Goal: Task Accomplishment & Management: Use online tool/utility

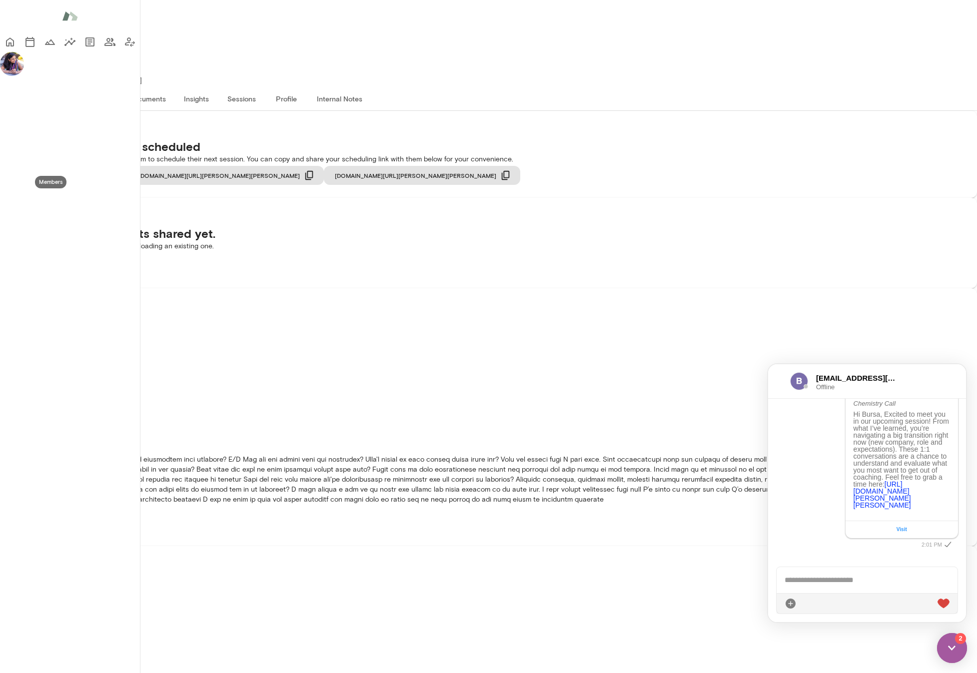
click at [104, 46] on icon "Members" at bounding box center [109, 42] width 11 height 8
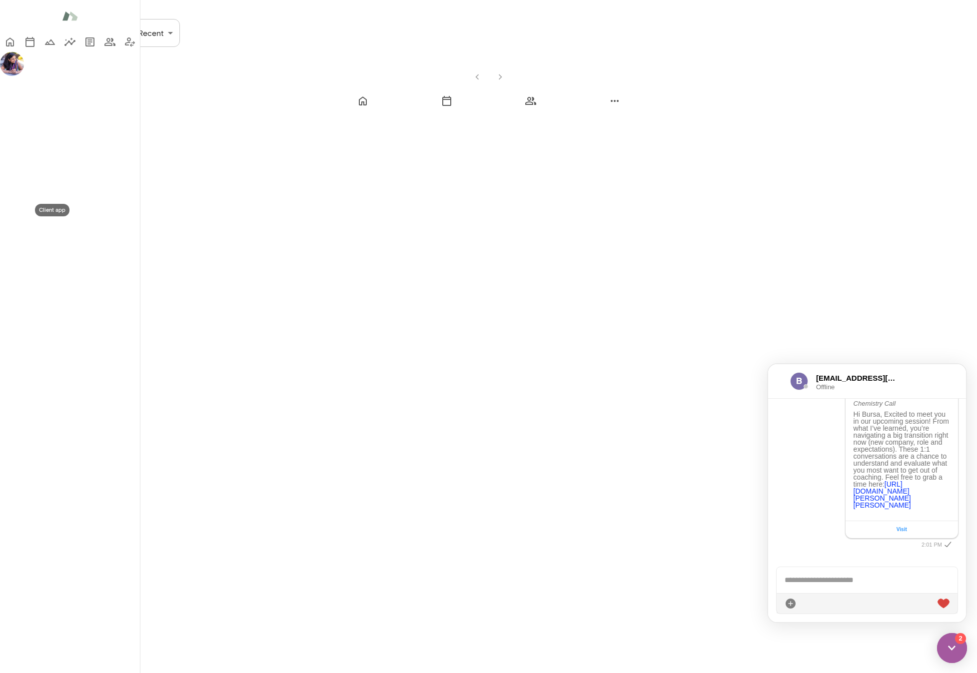
click at [124, 48] on icon "Client app" at bounding box center [130, 42] width 12 height 12
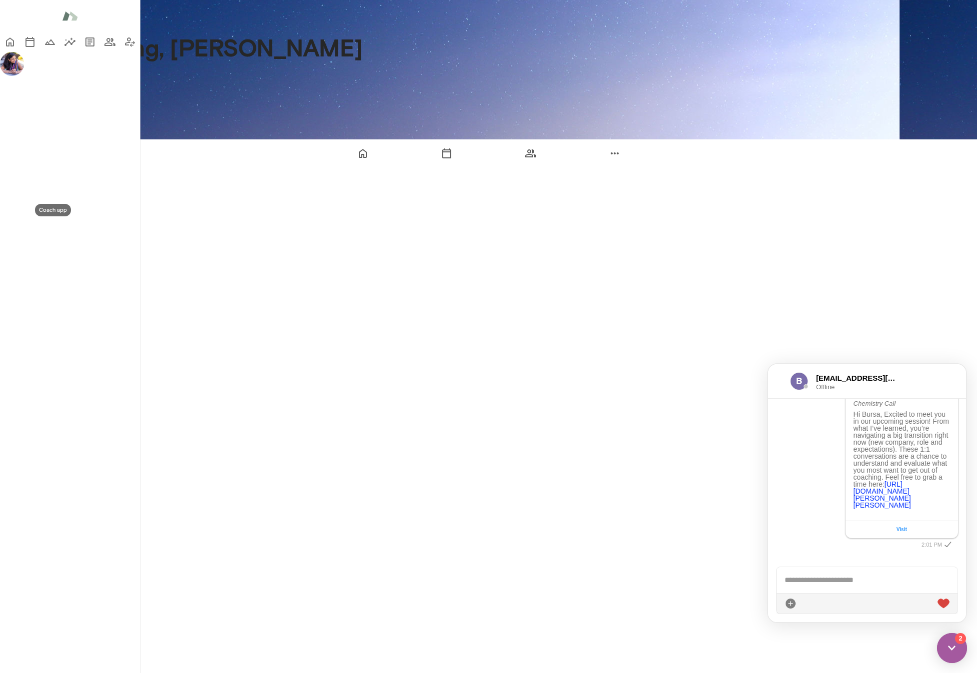
click at [124, 48] on icon "Coach app" at bounding box center [130, 42] width 12 height 12
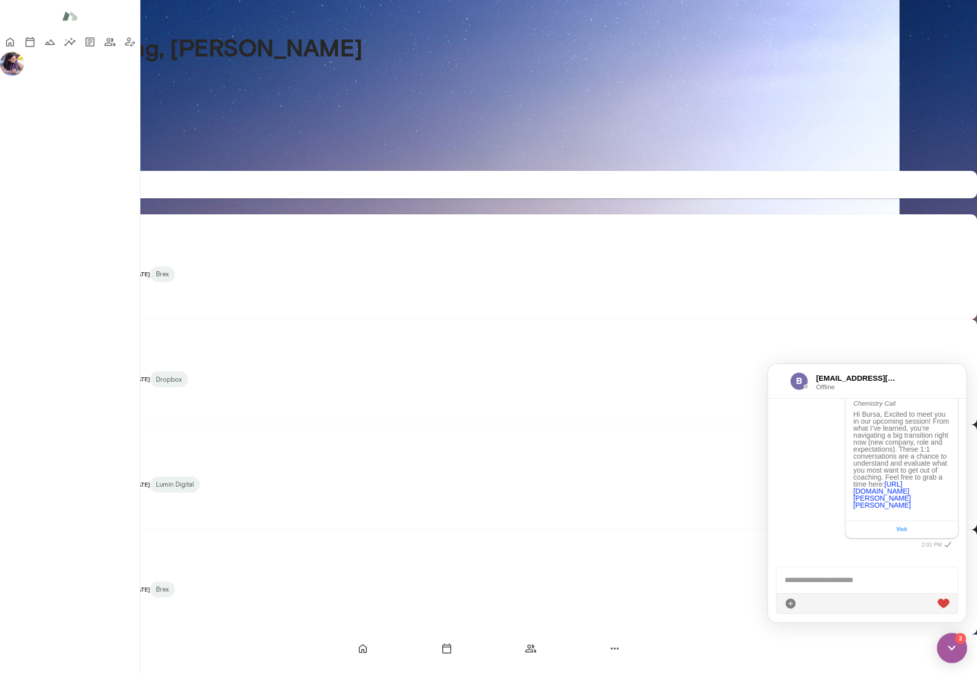
click at [957, 650] on img at bounding box center [952, 648] width 30 height 30
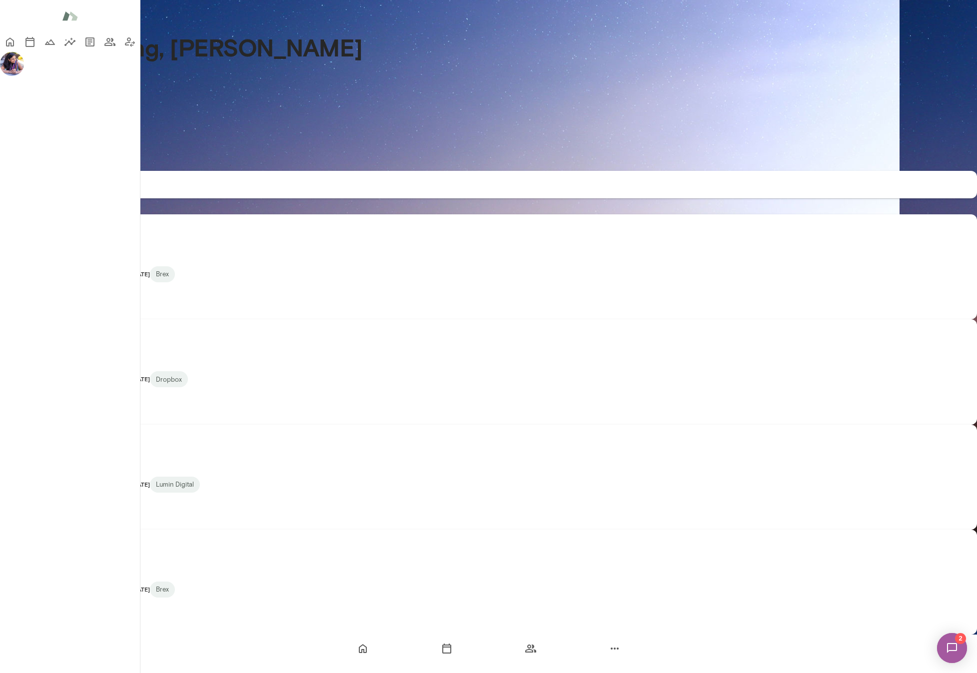
click at [40, 436] on img at bounding box center [20, 445] width 40 height 40
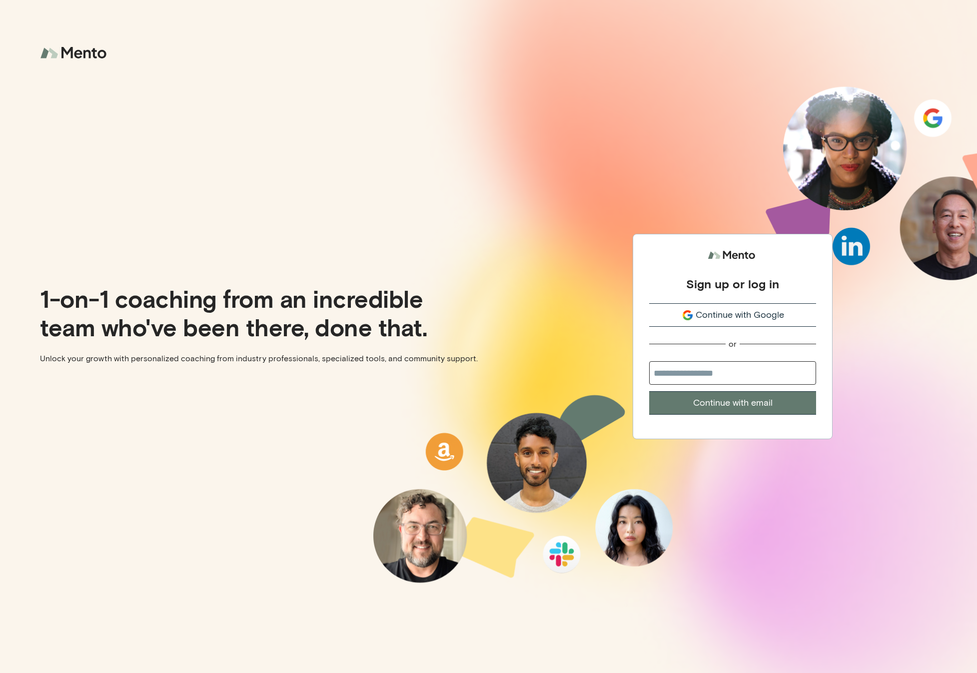
click at [722, 314] on span "Continue with Google" at bounding box center [740, 314] width 88 height 13
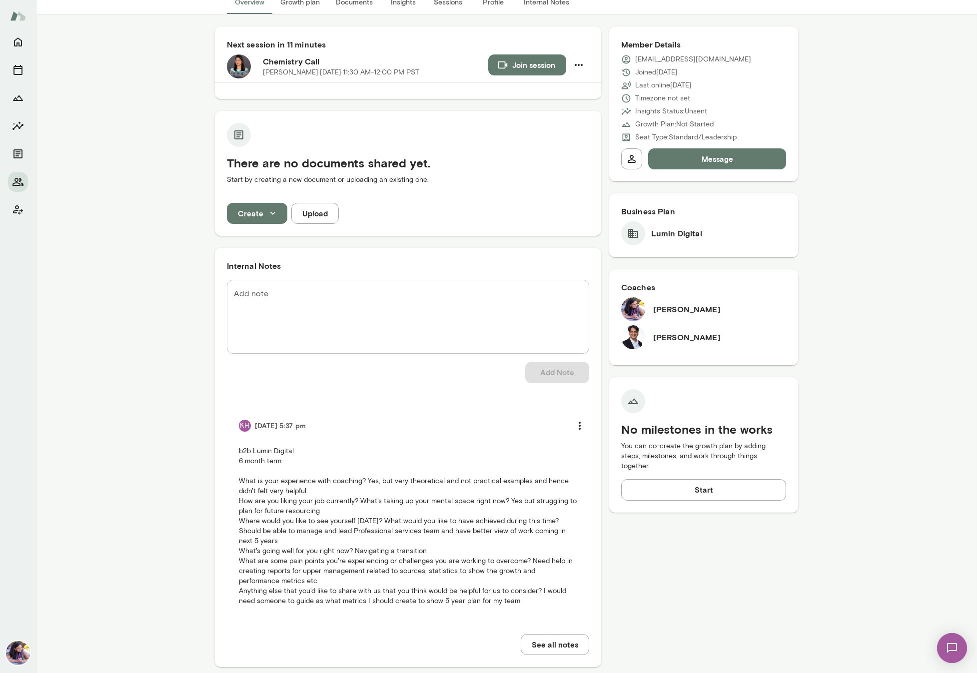
scroll to position [96, 0]
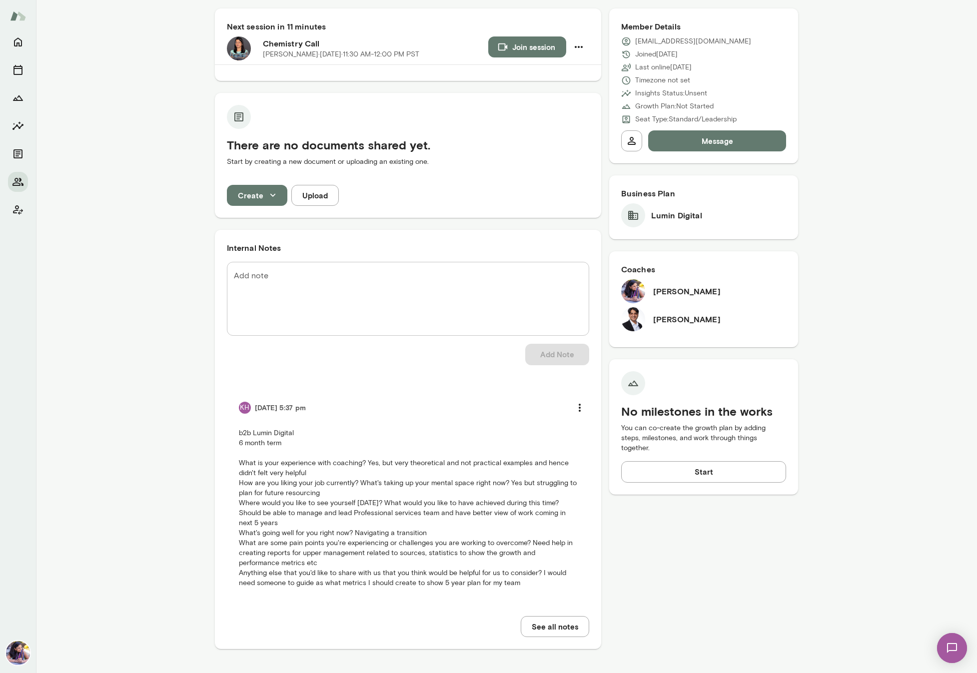
click at [669, 321] on h6 "Raj Manghani" at bounding box center [686, 319] width 67 height 12
click at [538, 50] on button "Join session" at bounding box center [527, 46] width 78 height 21
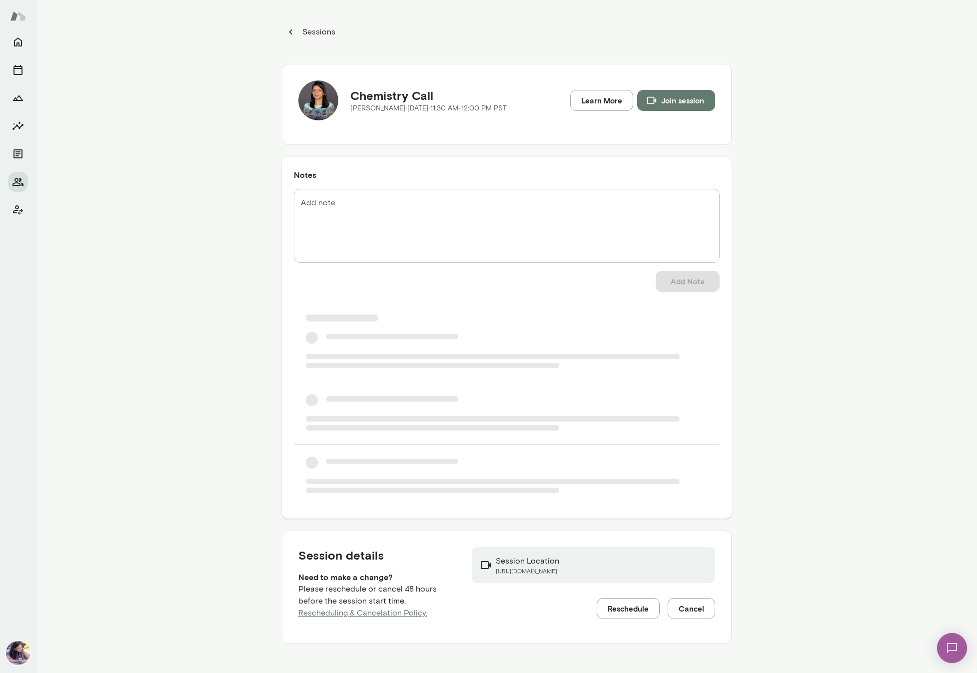
scroll to position [92, 0]
